Goal: Task Accomplishment & Management: Complete application form

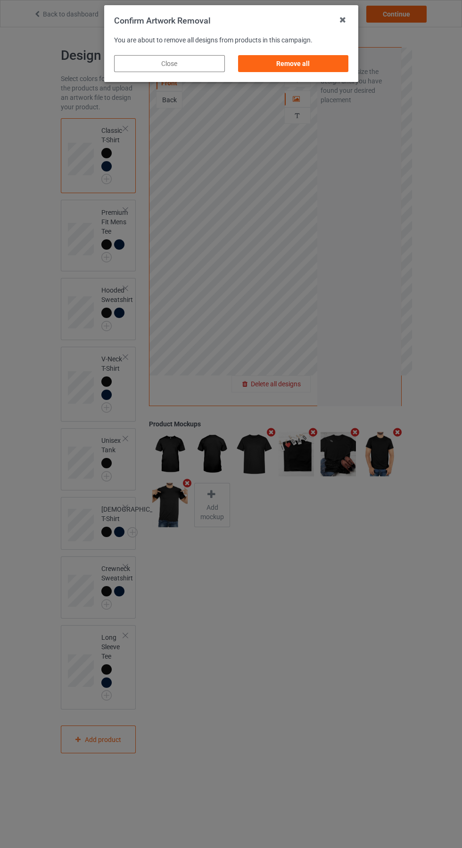
click at [296, 61] on div "Remove all" at bounding box center [292, 63] width 111 height 17
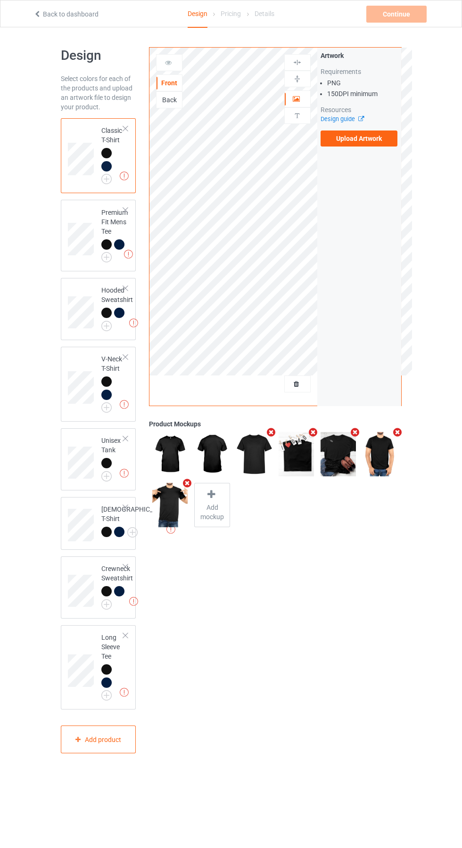
click at [365, 138] on label "Upload Artwork" at bounding box center [358, 138] width 77 height 16
click at [0, 0] on input "Upload Artwork" at bounding box center [0, 0] width 0 height 0
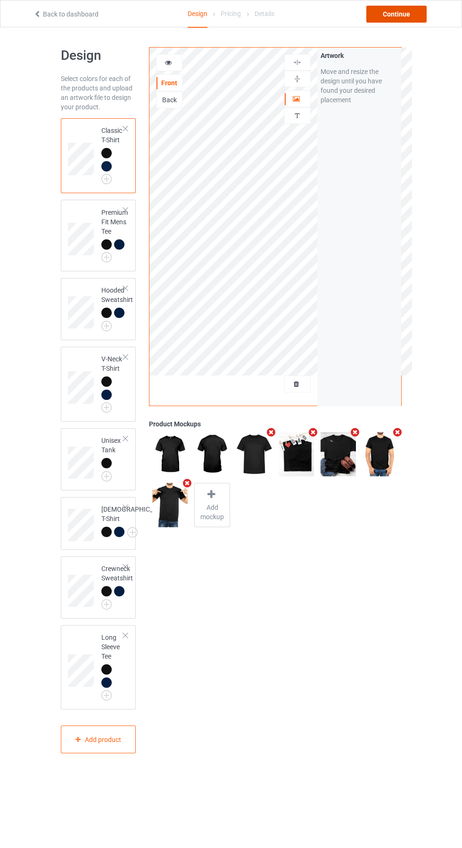
click at [411, 15] on div "Continue" at bounding box center [396, 14] width 60 height 17
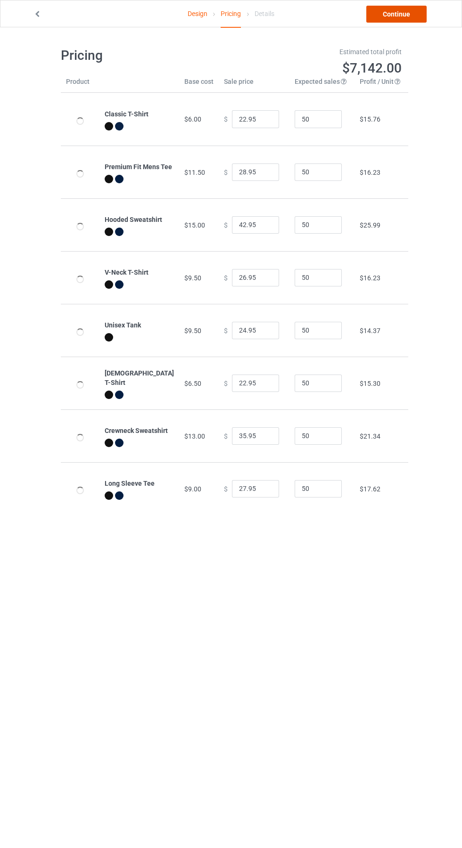
click at [406, 9] on link "Continue" at bounding box center [396, 14] width 60 height 17
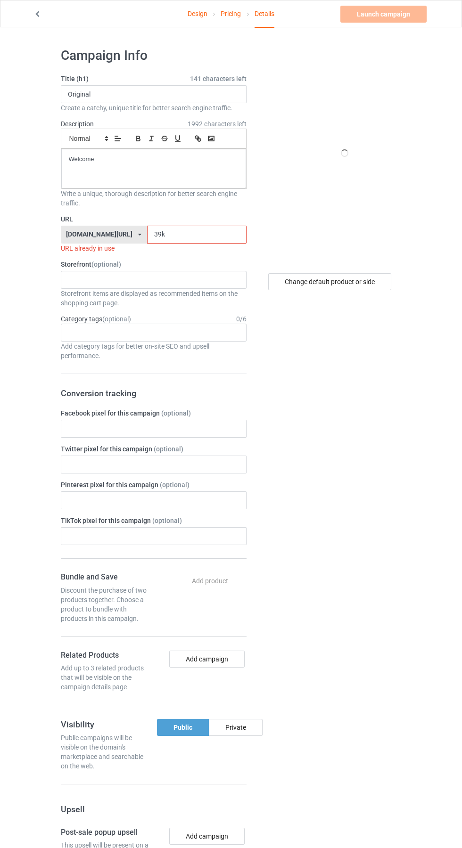
click at [187, 223] on label "URL" at bounding box center [154, 218] width 186 height 9
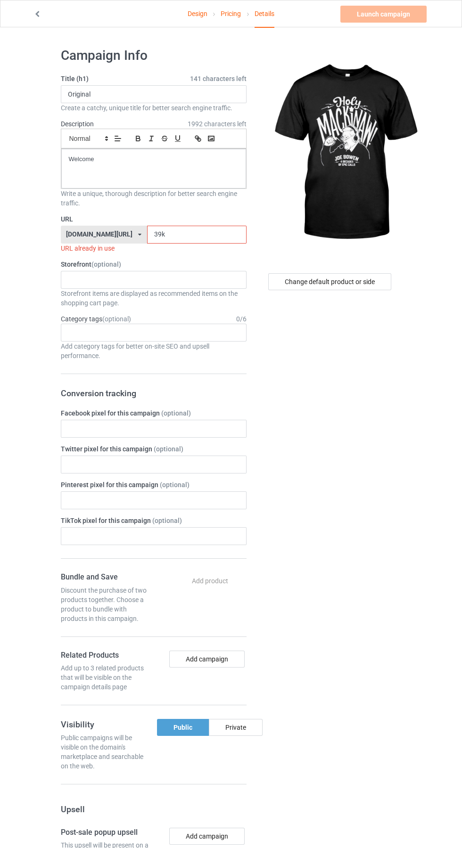
click at [185, 235] on input "39k" at bounding box center [196, 235] width 99 height 18
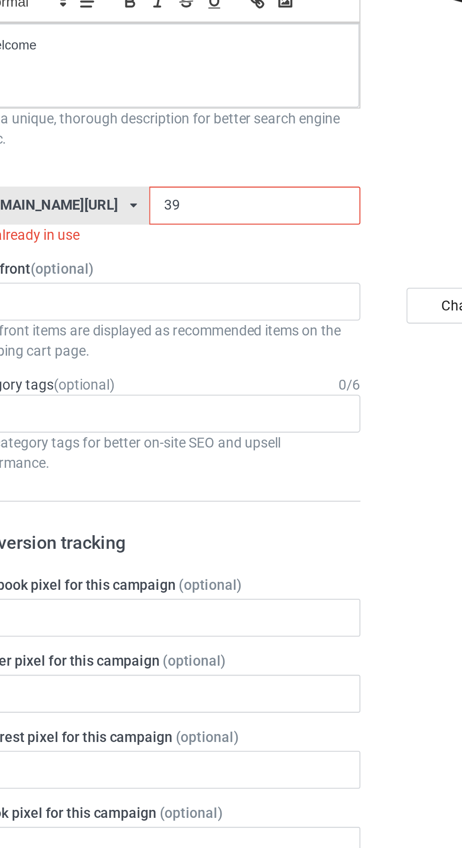
type input "3"
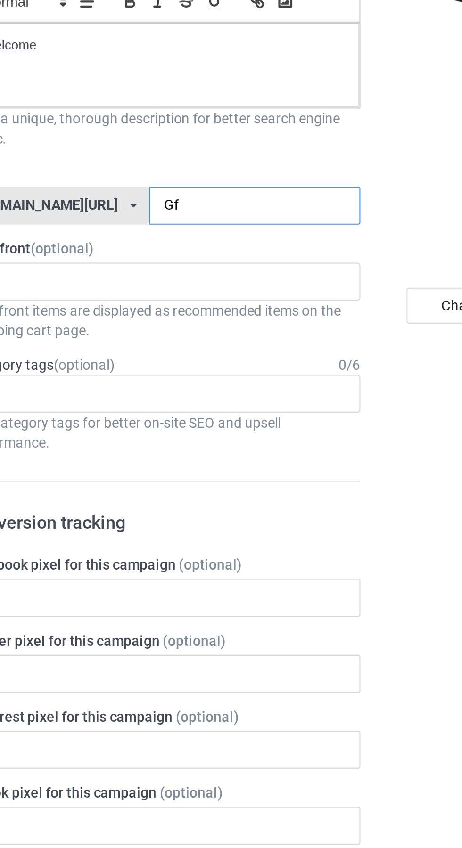
type input "Gfe"
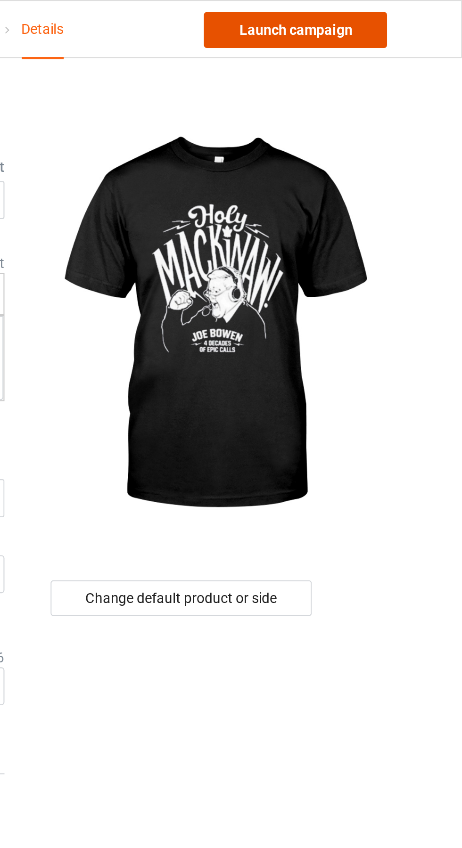
click at [398, 14] on link "Launch campaign" at bounding box center [383, 14] width 86 height 17
